Goal: Information Seeking & Learning: Learn about a topic

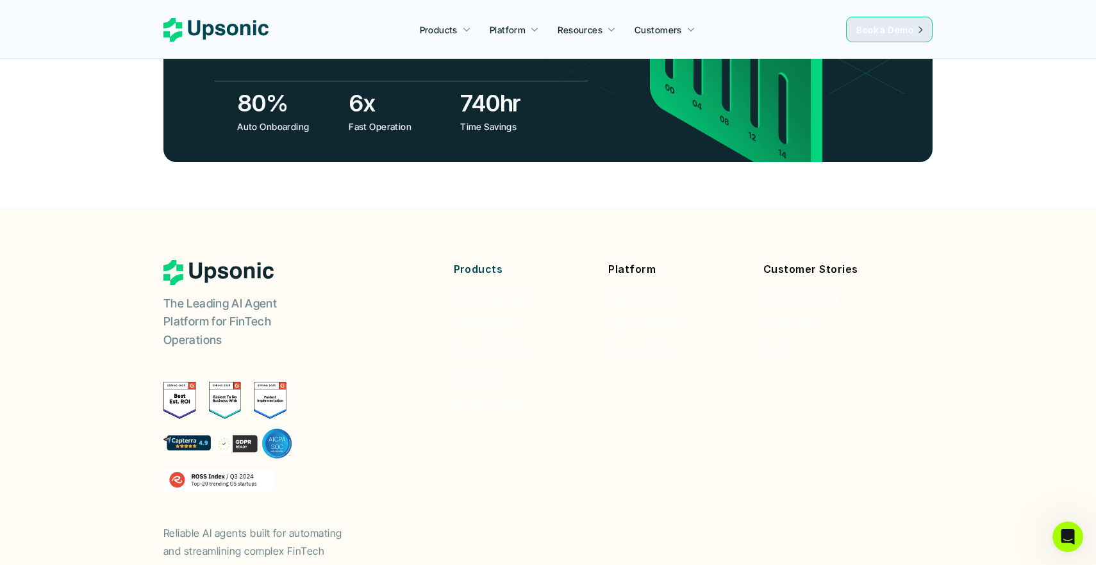
scroll to position [4781, 0]
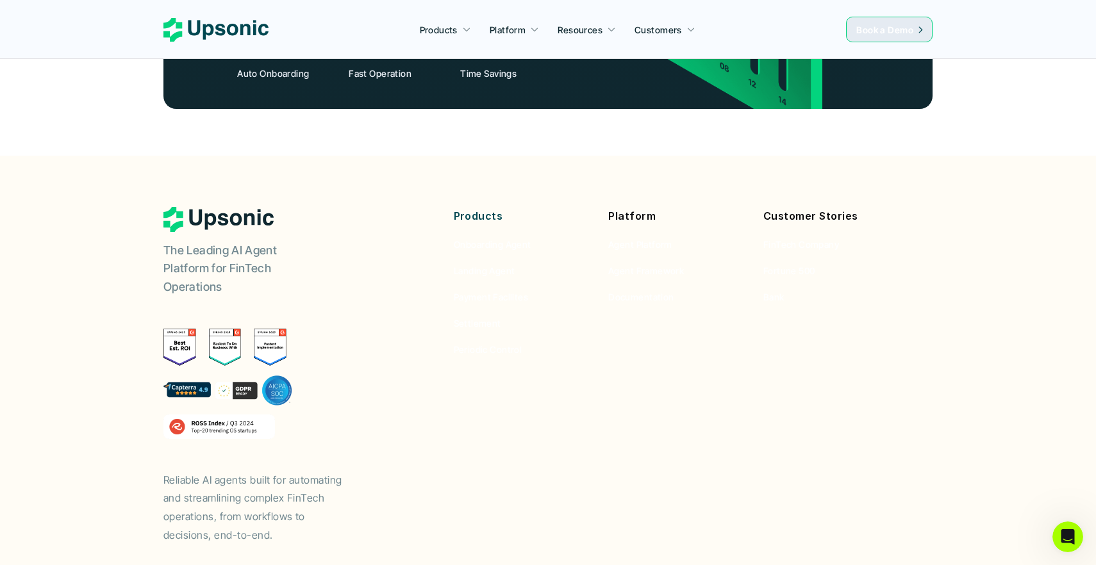
click at [488, 207] on p "Products" at bounding box center [522, 216] width 136 height 19
click at [515, 207] on p "Products" at bounding box center [522, 216] width 136 height 19
click at [644, 207] on p "Platform" at bounding box center [676, 216] width 136 height 19
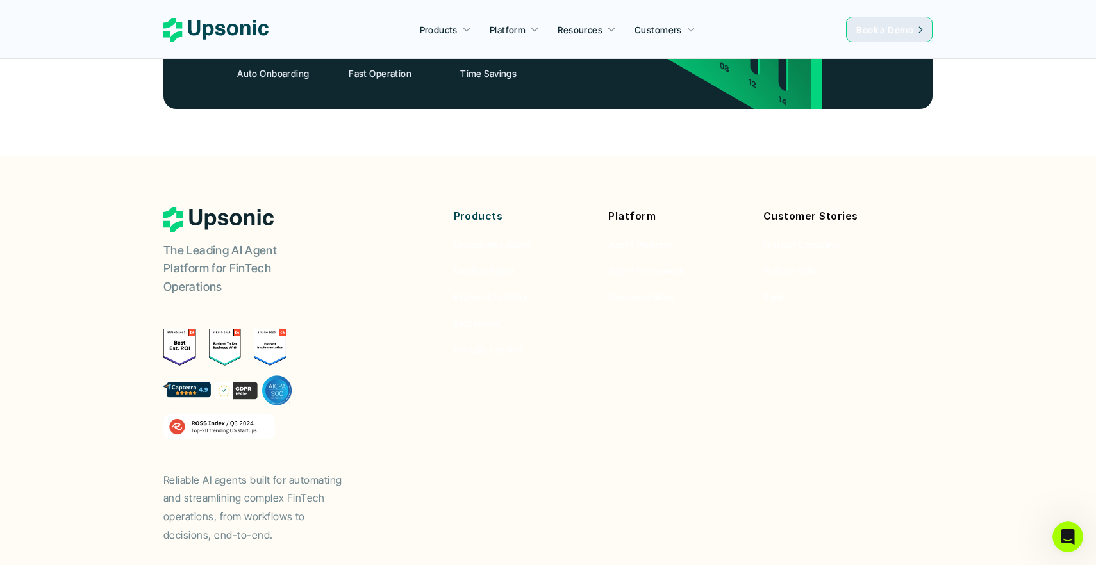
click at [644, 207] on p "Platform" at bounding box center [676, 216] width 136 height 19
click at [803, 207] on p "Customer Stories" at bounding box center [832, 216] width 136 height 19
click at [537, 156] on footer "The Leading AI Agent Platform for FinTech Operations Reliable AI agents built f…" at bounding box center [548, 398] width 1096 height 484
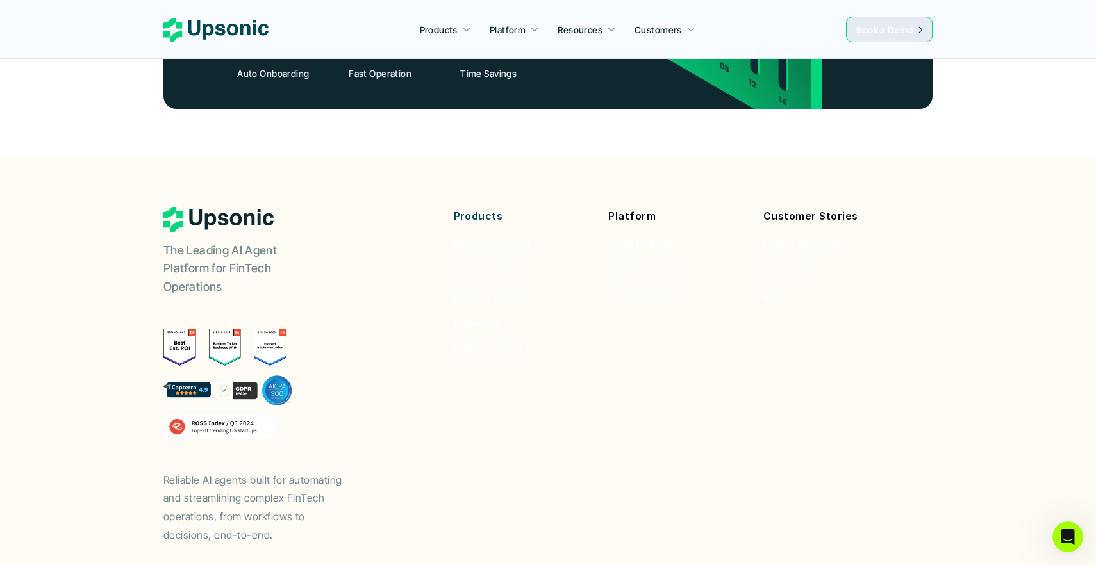
click at [469, 207] on p "Products" at bounding box center [522, 216] width 136 height 19
click at [640, 207] on p "Platform" at bounding box center [676, 216] width 136 height 19
drag, startPoint x: 640, startPoint y: 149, endPoint x: 676, endPoint y: 210, distance: 70.5
click at [640, 207] on p "Platform" at bounding box center [676, 216] width 136 height 19
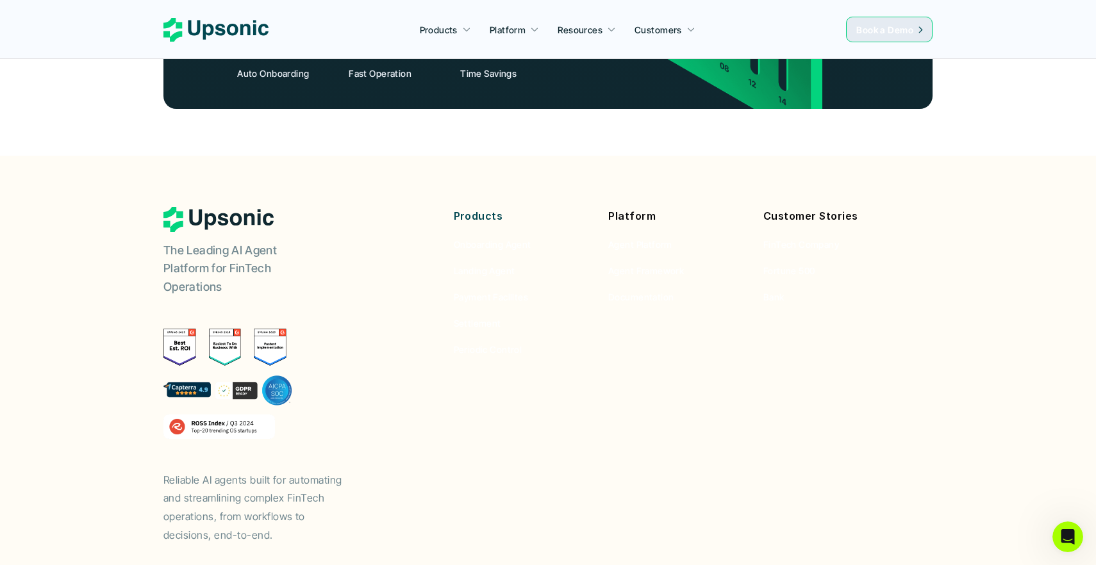
drag, startPoint x: 681, startPoint y: 233, endPoint x: 62, endPoint y: 527, distance: 685.4
click at [499, 207] on p "Products" at bounding box center [522, 216] width 136 height 19
click at [446, 207] on div "Products Onboarding Agent Landing Agent Payment Facilites Settlement Periodic C…" at bounding box center [676, 282] width 513 height 150
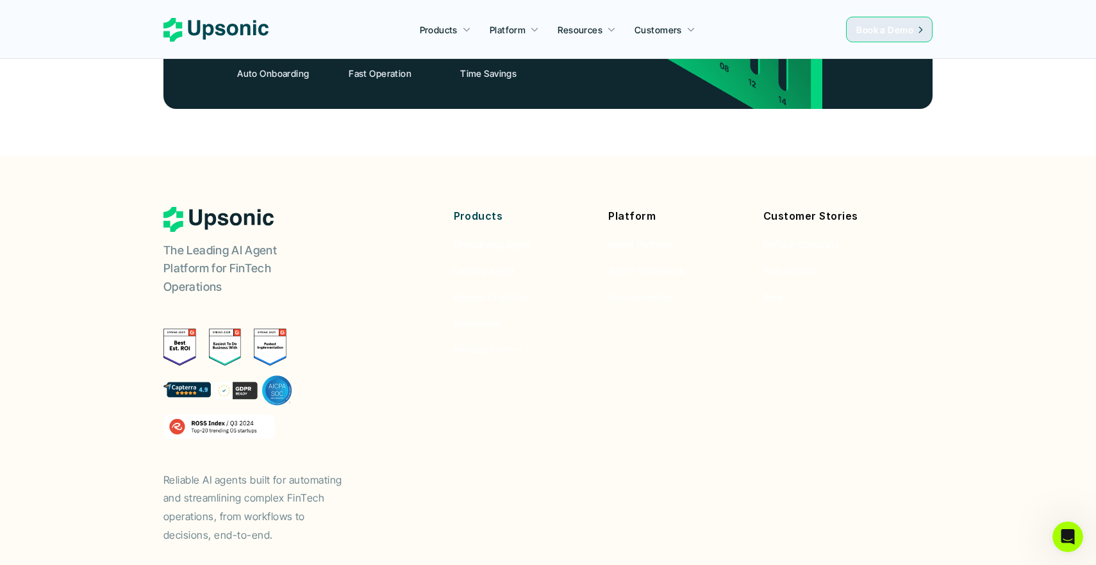
click at [446, 207] on div "Products Onboarding Agent Landing Agent Payment Facilites Settlement Periodic C…" at bounding box center [676, 282] width 513 height 150
drag, startPoint x: 446, startPoint y: 140, endPoint x: 510, endPoint y: 145, distance: 64.3
click at [446, 207] on div "Products Onboarding Agent Landing Agent Payment Facilites Settlement Periodic C…" at bounding box center [676, 282] width 513 height 150
click at [640, 207] on p "Platform" at bounding box center [676, 216] width 136 height 19
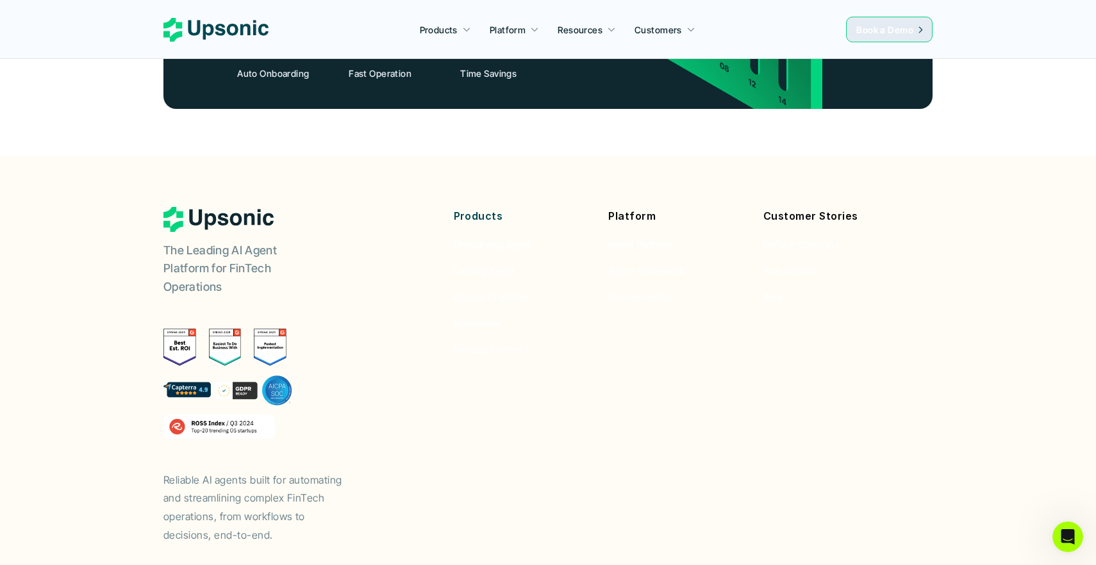
click at [640, 207] on p "Platform" at bounding box center [676, 216] width 136 height 19
click at [814, 207] on p "Customer Stories" at bounding box center [832, 216] width 136 height 19
click at [592, 156] on footer "The Leading AI Agent Platform for FinTech Operations Reliable AI agents built f…" at bounding box center [548, 398] width 1096 height 484
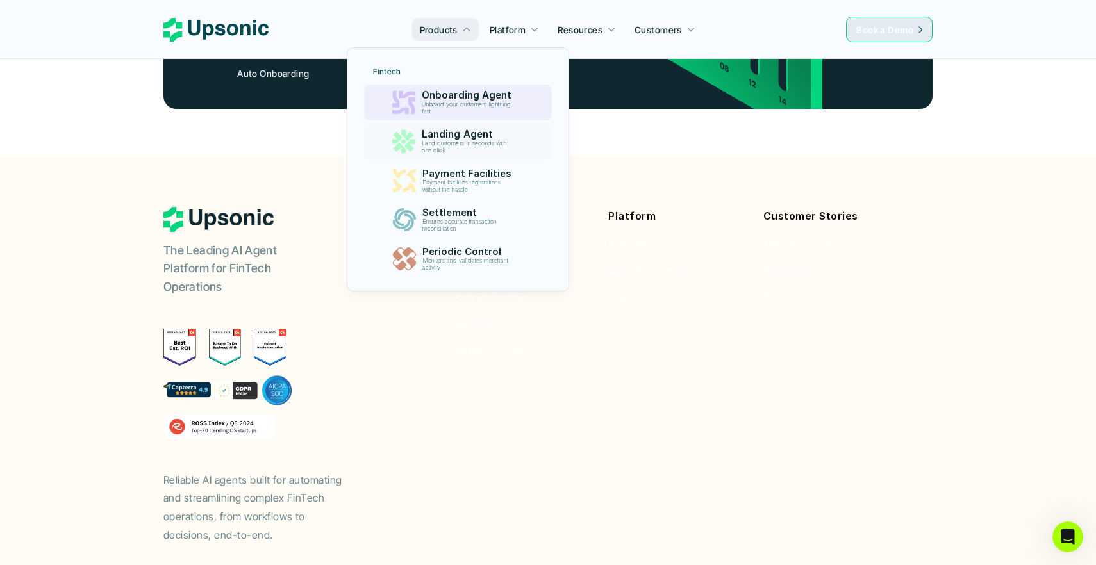
click at [456, 106] on p "Onboard your customers lightning fast" at bounding box center [468, 108] width 95 height 14
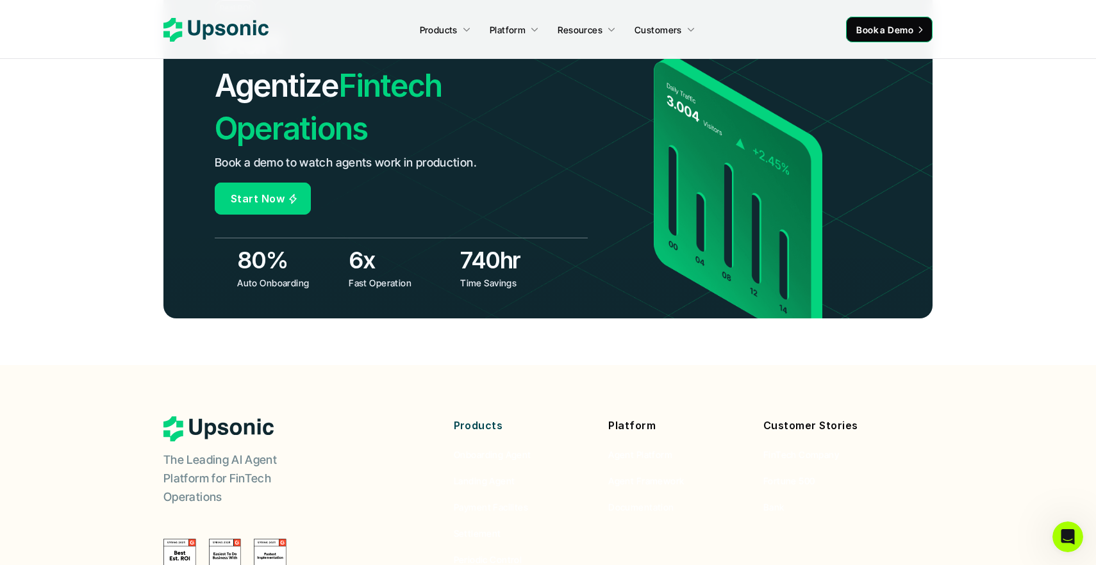
scroll to position [5023, 0]
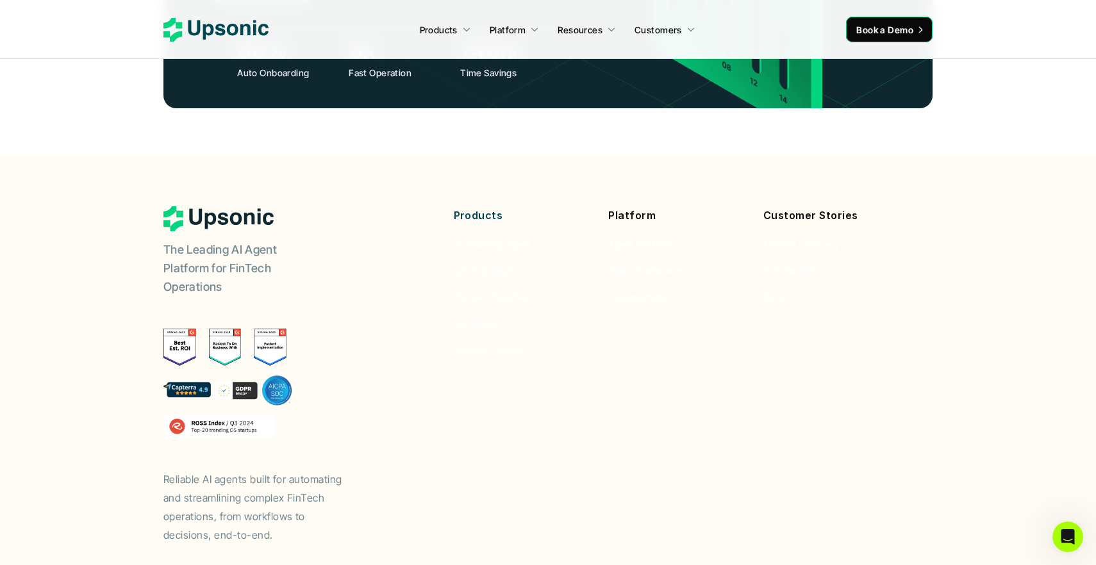
click at [478, 206] on p "Products" at bounding box center [522, 215] width 136 height 19
click at [608, 206] on p "Platform" at bounding box center [676, 215] width 136 height 19
click at [752, 206] on div "Products Onboarding Agent Landing Agent Payment Facilites Settlement Periodic C…" at bounding box center [677, 281] width 446 height 150
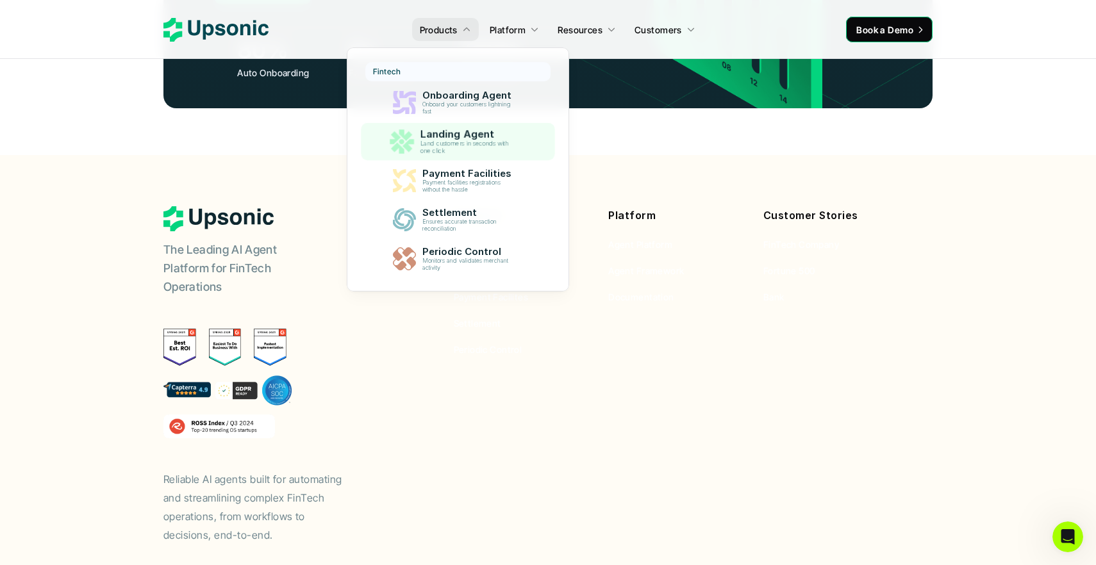
click at [443, 140] on p "Land customers in seconds with one click" at bounding box center [469, 147] width 98 height 15
